Goal: Obtain resource: Obtain resource

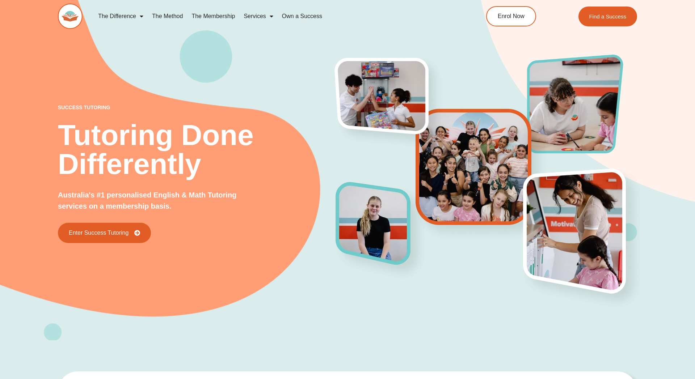
click at [169, 275] on div "success tutoring Tutoring Done Differently Australia's #1 personalised English …" at bounding box center [347, 158] width 579 height 364
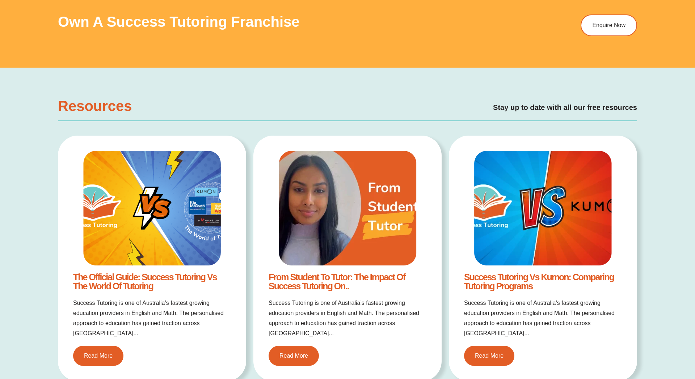
scroll to position [1421, 0]
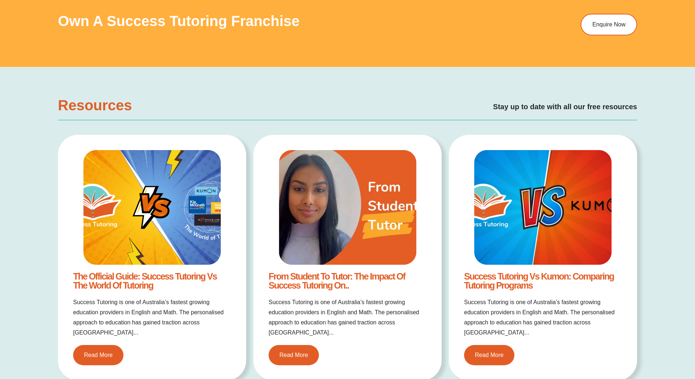
click at [246, 203] on div "The Official Guide: Success Tutoring vs The World of Tutoring Success Tutoring …" at bounding box center [347, 261] width 579 height 253
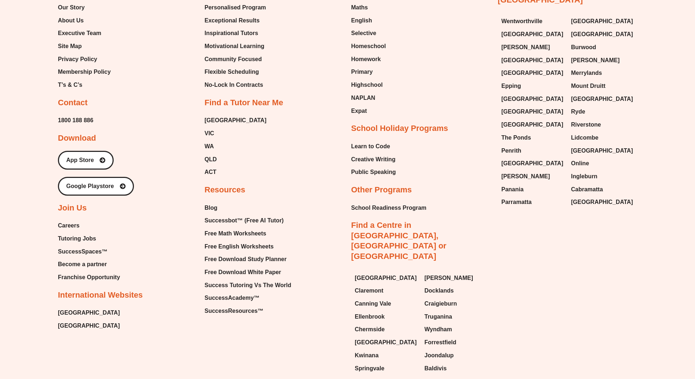
scroll to position [3235, 0]
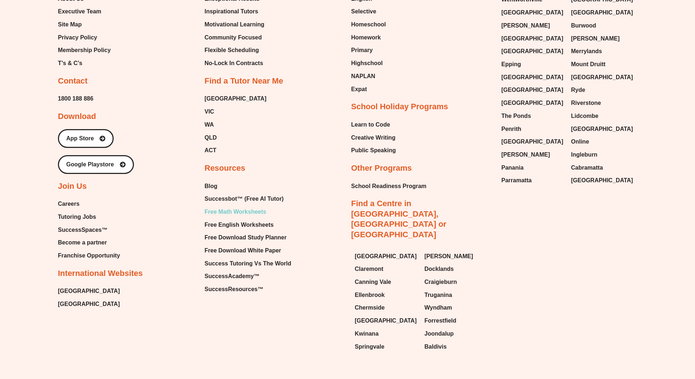
click at [236, 207] on span "Free Math Worksheets" at bounding box center [236, 212] width 62 height 11
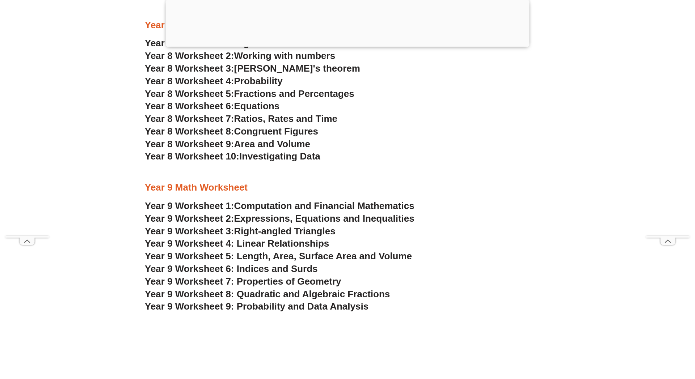
scroll to position [2499, 0]
